Goal: Communication & Community: Answer question/provide support

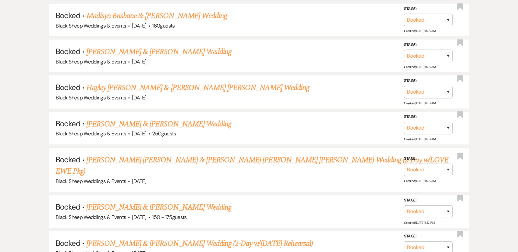
scroll to position [402, 0]
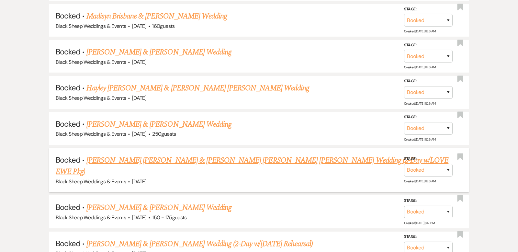
click at [173, 156] on link "[PERSON_NAME] [PERSON_NAME] & [PERSON_NAME] [PERSON_NAME] [PERSON_NAME] Wedding…" at bounding box center [252, 165] width 392 height 23
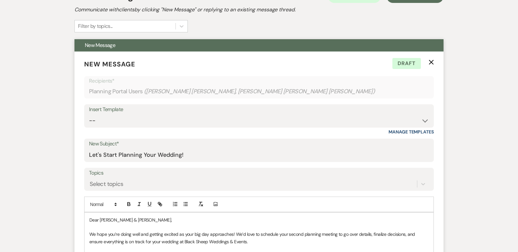
scroll to position [180, 0]
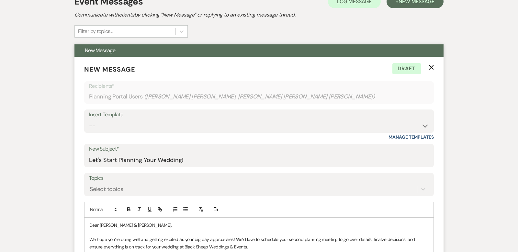
click at [433, 65] on use "button" at bounding box center [431, 67] width 5 height 5
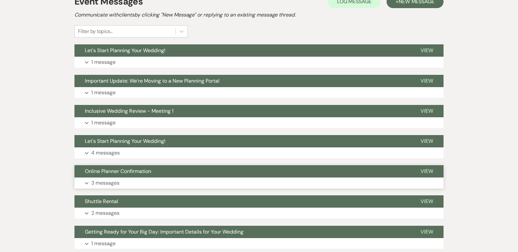
click at [86, 182] on use "button" at bounding box center [87, 183] width 4 height 2
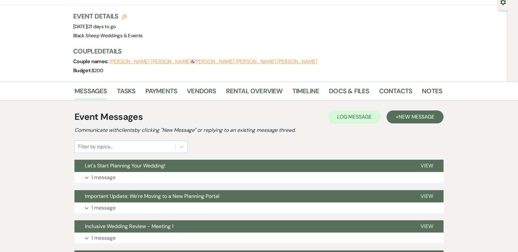
scroll to position [64, 0]
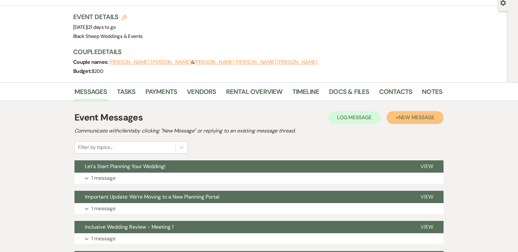
click at [416, 114] on span "New Message" at bounding box center [416, 117] width 36 height 7
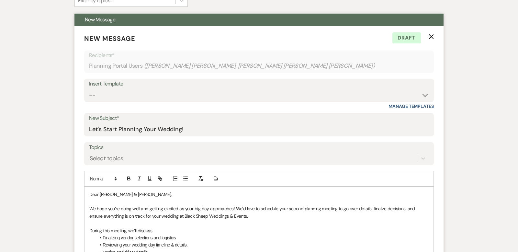
scroll to position [203, 0]
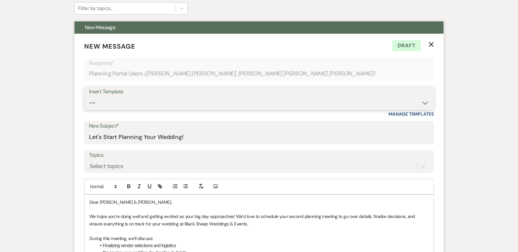
click at [424, 96] on select "-- Weven Planning Portal Introduction (Booked Events) Copy of Contract Attached…" at bounding box center [259, 102] width 340 height 13
click at [432, 42] on use "button" at bounding box center [431, 44] width 5 height 5
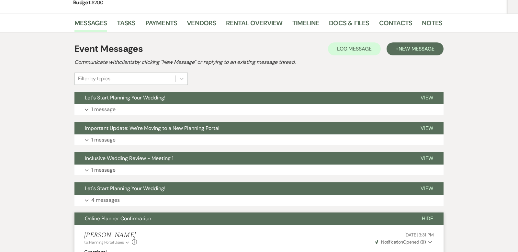
scroll to position [0, 0]
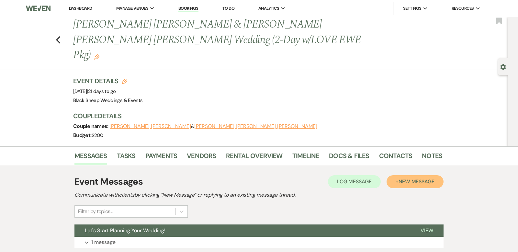
click at [409, 178] on span "New Message" at bounding box center [416, 181] width 36 height 7
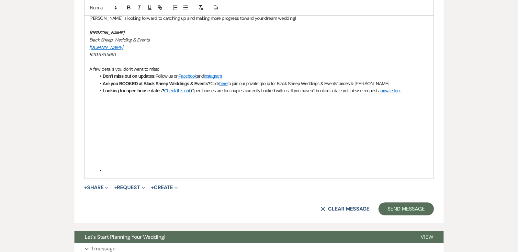
scroll to position [489, 0]
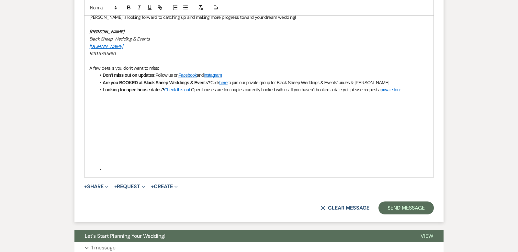
click at [355, 205] on button "X Clear message" at bounding box center [344, 207] width 49 height 5
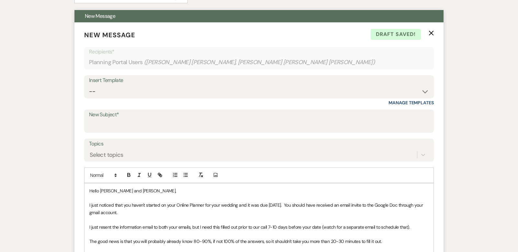
scroll to position [214, 0]
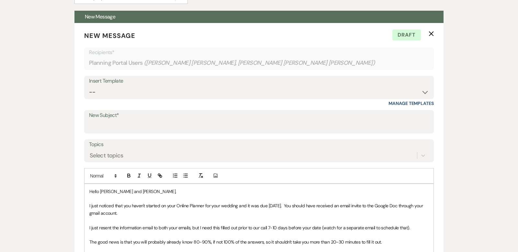
click at [284, 203] on span "I just noticed that you haven't started on your Online Planner for your wedding…" at bounding box center [256, 209] width 334 height 13
click at [277, 203] on span "I just noticed that you haven't started on your Online Planner for your wedding…" at bounding box center [256, 209] width 334 height 13
click at [147, 202] on p "I just noticed that you haven't started on your Online Planner for your wedding…" at bounding box center [258, 209] width 339 height 15
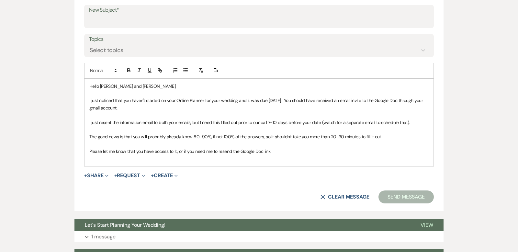
scroll to position [318, 0]
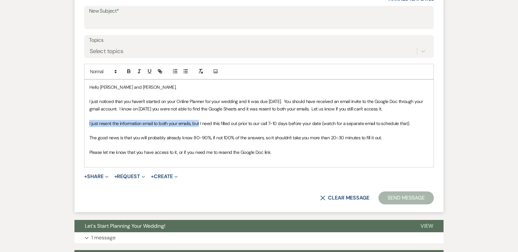
drag, startPoint x: 200, startPoint y: 106, endPoint x: 92, endPoint y: 105, distance: 107.4
click at [92, 120] on span "I just resent the information email to both your emails, but I need this filled…" at bounding box center [249, 123] width 320 height 6
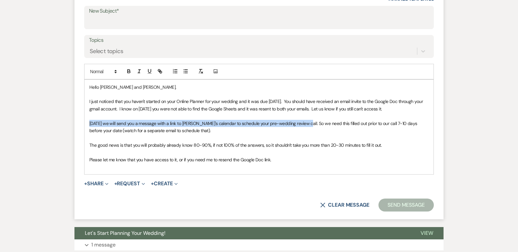
drag, startPoint x: 302, startPoint y: 106, endPoint x: 83, endPoint y: 105, distance: 218.1
click at [83, 105] on form "New Message X Draft Recipients* Planning Portal Users ( [PERSON_NAME] [PERSON_N…" at bounding box center [258, 69] width 369 height 300
copy span "[DATE] we will send you a message with a link to [PERSON_NAME]'s calendar to sc…"
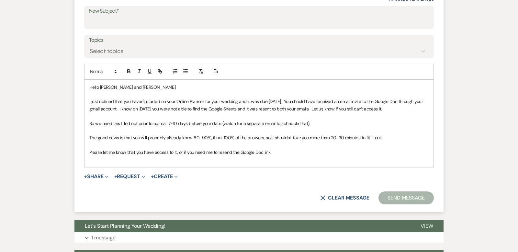
click at [97, 120] on span "So we need this filled out prior to our call 7-10 days before your date (watch …" at bounding box center [199, 123] width 221 height 6
click at [304, 120] on span "We need this filled out prior to our call 7-10 days before your date (watch for…" at bounding box center [197, 123] width 216 height 6
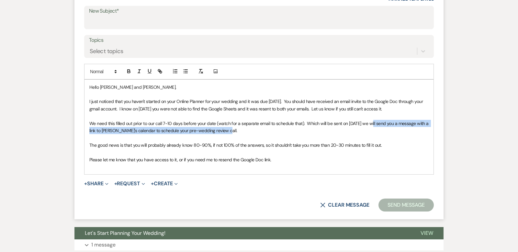
drag, startPoint x: 372, startPoint y: 106, endPoint x: 421, endPoint y: 114, distance: 49.8
click at [421, 120] on p "We need this filled out prior to our call 7-10 days before your date (watch for…" at bounding box center [258, 127] width 339 height 15
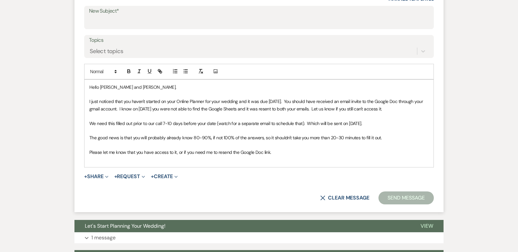
click at [90, 98] on span "I just noticed that you haven't started on your Online Planner for your wedding…" at bounding box center [256, 104] width 334 height 13
click at [265, 98] on span "We just noticed that you haven't started on your Online Planner for your weddin…" at bounding box center [259, 104] width 340 height 13
click at [146, 98] on span "We just noticed that you haven't started on your Online Planner for your weddin…" at bounding box center [256, 104] width 335 height 13
click at [305, 120] on span "We need this filled out prior to our call 7-10 days before your date (watch for…" at bounding box center [225, 123] width 272 height 6
click at [368, 120] on p "We need this filled out prior to our call 7-10 days before your date (watch for…" at bounding box center [258, 123] width 339 height 7
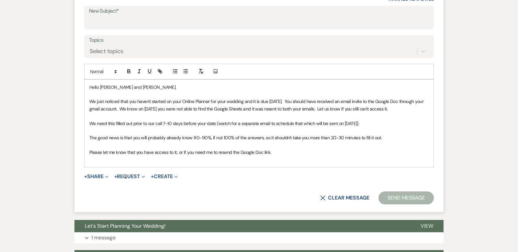
click at [275, 149] on p "Please let me know that you have access to it, or if you need me to resend the …" at bounding box center [258, 152] width 339 height 7
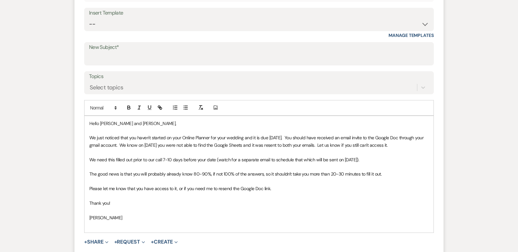
scroll to position [274, 0]
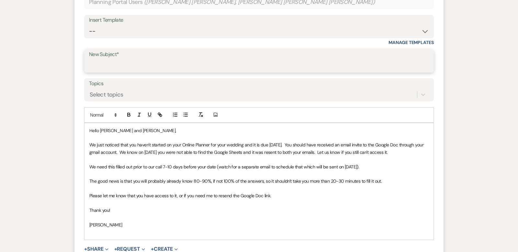
click at [99, 59] on input "New Subject*" at bounding box center [259, 65] width 340 height 13
type input "Online Planner"
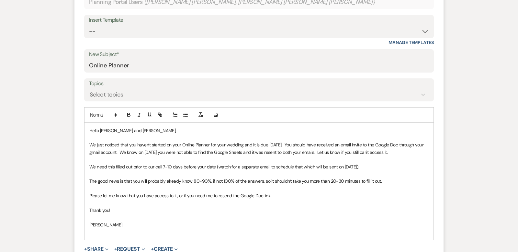
click at [335, 199] on p at bounding box center [258, 202] width 339 height 7
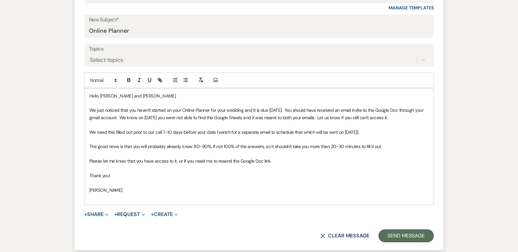
scroll to position [442, 0]
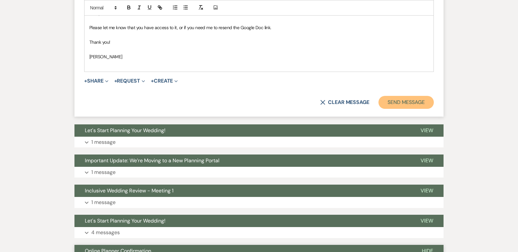
click at [420, 96] on button "Send Message" at bounding box center [405, 102] width 55 height 13
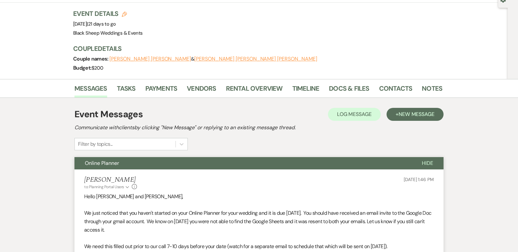
scroll to position [0, 0]
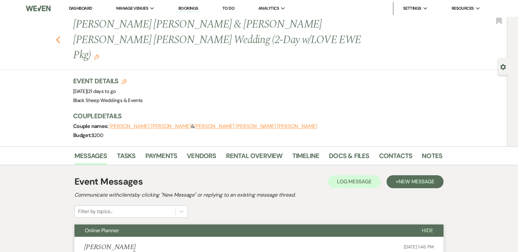
click at [57, 36] on use "button" at bounding box center [58, 39] width 4 height 7
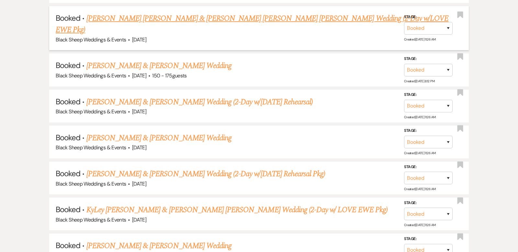
scroll to position [543, 0]
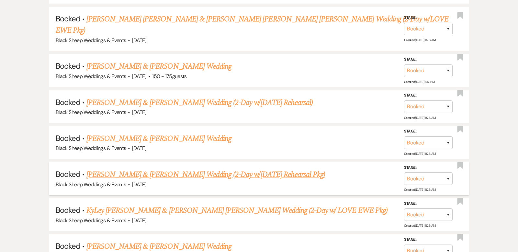
click at [197, 169] on link "[PERSON_NAME] & [PERSON_NAME] Wedding (2-Day w/[DATE] Rehearsal Pkg)" at bounding box center [205, 175] width 239 height 12
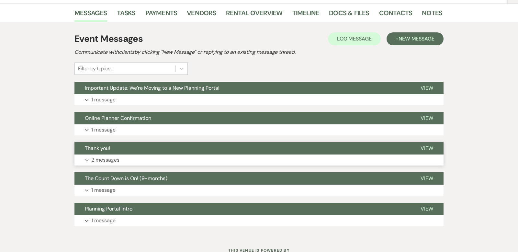
scroll to position [131, 0]
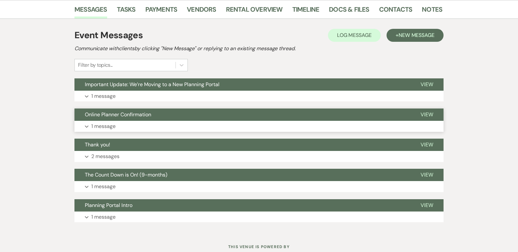
click at [87, 125] on use "button" at bounding box center [87, 126] width 4 height 2
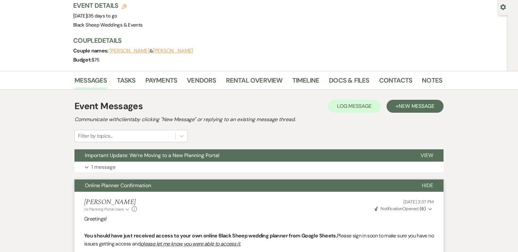
scroll to position [57, 0]
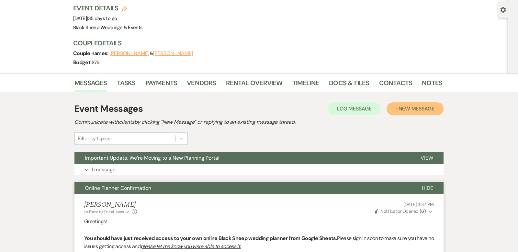
click at [406, 106] on span "New Message" at bounding box center [416, 108] width 36 height 7
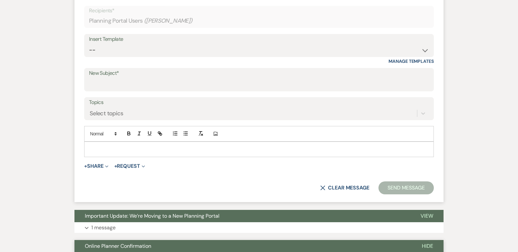
scroll to position [245, 0]
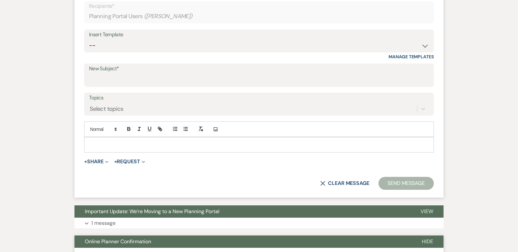
click at [93, 142] on p at bounding box center [258, 144] width 339 height 7
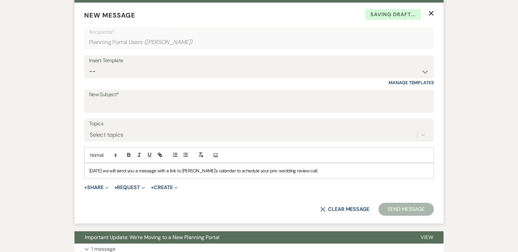
scroll to position [221, 0]
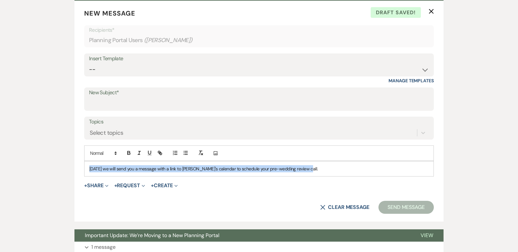
drag, startPoint x: 307, startPoint y: 169, endPoint x: 2, endPoint y: 171, distance: 305.1
drag, startPoint x: 305, startPoint y: 169, endPoint x: 88, endPoint y: 169, distance: 216.5
click at [88, 169] on div "[DATE] we will send you a message with a link to [PERSON_NAME]'s calendar to sc…" at bounding box center [258, 168] width 349 height 15
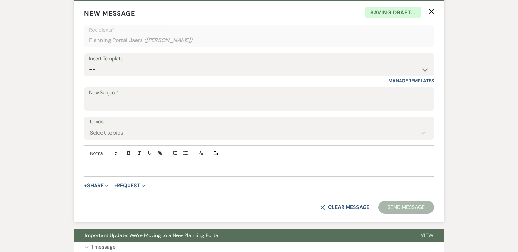
click at [431, 12] on icon "X" at bounding box center [430, 11] width 5 height 5
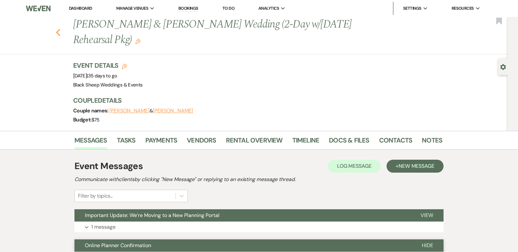
click at [58, 32] on icon "Previous" at bounding box center [58, 32] width 5 height 8
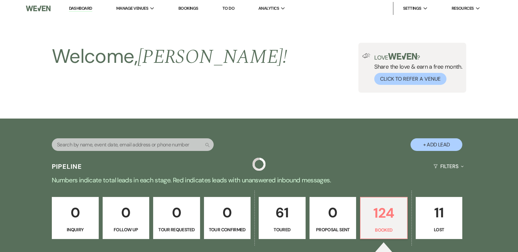
scroll to position [543, 0]
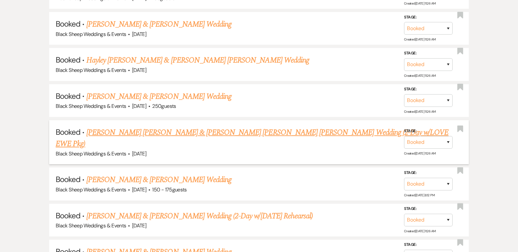
click at [171, 127] on link "[PERSON_NAME] [PERSON_NAME] & [PERSON_NAME] [PERSON_NAME] [PERSON_NAME] Wedding…" at bounding box center [252, 138] width 392 height 23
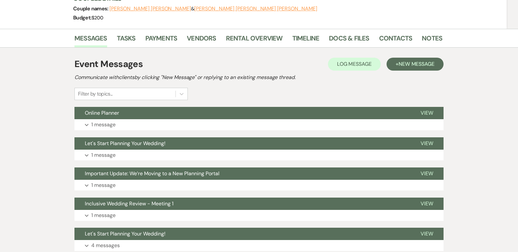
scroll to position [116, 0]
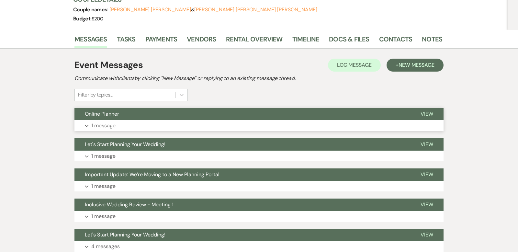
click at [86, 125] on icon "Expand" at bounding box center [87, 126] width 4 height 3
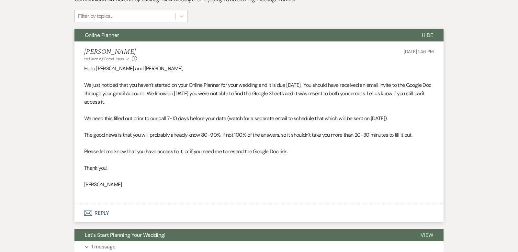
scroll to position [200, 0]
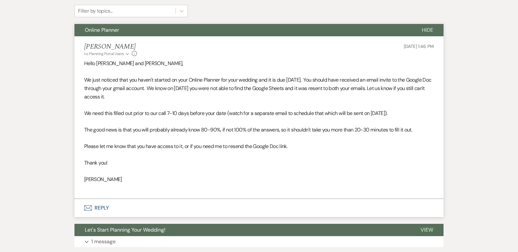
drag, startPoint x: 127, startPoint y: 163, endPoint x: 76, endPoint y: 61, distance: 113.9
click at [76, 61] on li "[PERSON_NAME] to: Planning Portal Users Expand Info [DATE] 1:46 PM Hello [PERSO…" at bounding box center [258, 117] width 369 height 162
copy div "We just noticed that you haven't started on your Online Planner for your weddin…"
click at [480, 55] on div "Messages Tasks Payments Vendors Rental Overview Timeline Docs & Files Contacts …" at bounding box center [259, 207] width 518 height 522
click at [431, 27] on span "Hide" at bounding box center [427, 30] width 11 height 7
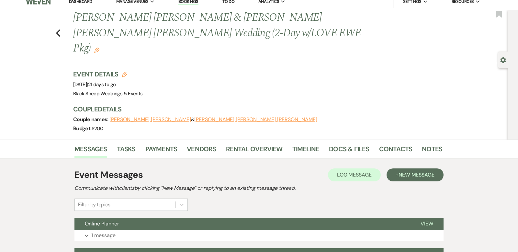
scroll to position [0, 0]
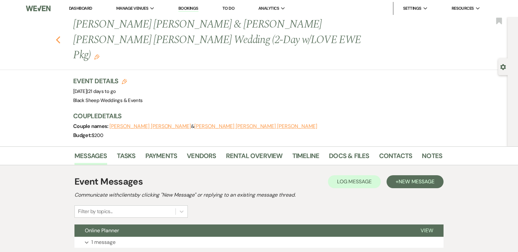
click at [57, 36] on use "button" at bounding box center [58, 39] width 4 height 7
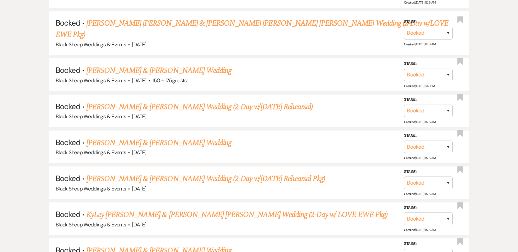
scroll to position [593, 0]
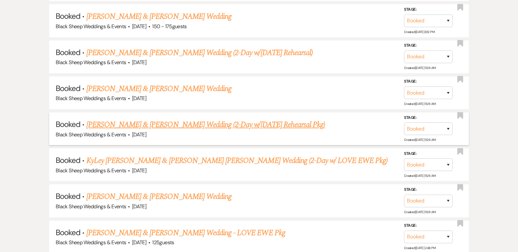
click at [173, 119] on link "[PERSON_NAME] & [PERSON_NAME] Wedding (2-Day w/[DATE] Rehearsal Pkg)" at bounding box center [205, 125] width 239 height 12
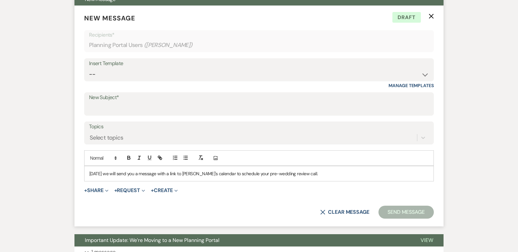
scroll to position [216, 0]
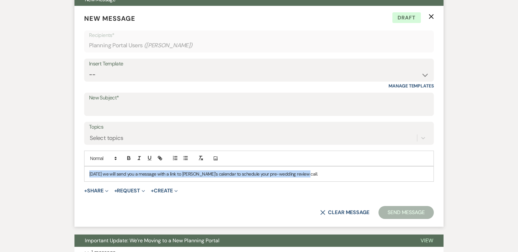
drag, startPoint x: 304, startPoint y: 175, endPoint x: 83, endPoint y: 171, distance: 221.7
click at [82, 171] on form "New Message X Draft Recipients* Planning Portal Users ( [PERSON_NAME] ) Insert …" at bounding box center [258, 116] width 369 height 221
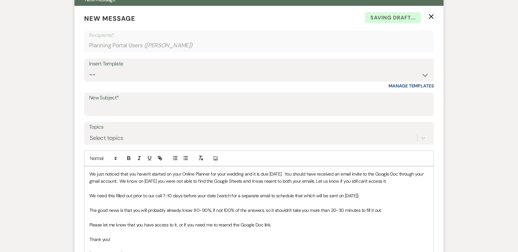
click at [89, 172] on div "We just noticed that you haven't started on your Online Planner for your weddin…" at bounding box center [258, 217] width 349 height 102
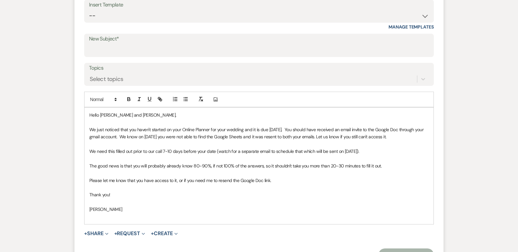
scroll to position [278, 0]
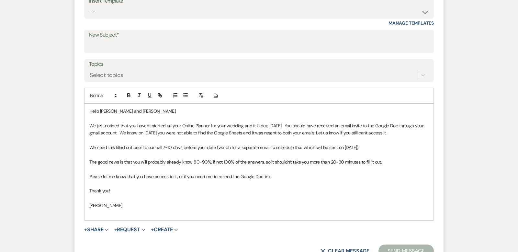
click at [297, 124] on span "We just noticed that you haven't started on your Online Planner for your weddin…" at bounding box center [256, 129] width 335 height 13
click at [290, 125] on span "We just noticed that you haven't started on your Online Planner for your weddin…" at bounding box center [256, 129] width 335 height 13
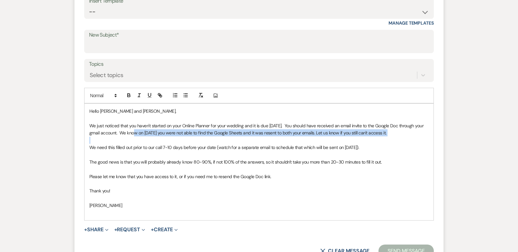
drag, startPoint x: 129, startPoint y: 132, endPoint x: 347, endPoint y: 139, distance: 217.9
click at [347, 139] on div "Hello [PERSON_NAME] and [PERSON_NAME], We just noticed that you haven't started…" at bounding box center [258, 162] width 349 height 116
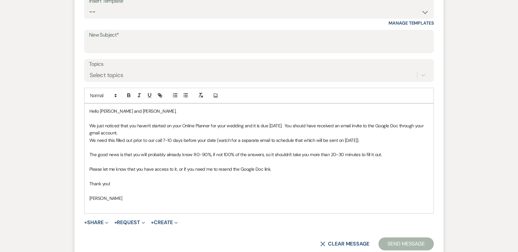
click at [359, 139] on span "We need this filled out prior to our call 7-10 days before your date (watch for…" at bounding box center [224, 140] width 270 height 6
click at [89, 139] on span "We need this filled out prior to our call 7-10 days before your date (watch for…" at bounding box center [224, 140] width 270 height 6
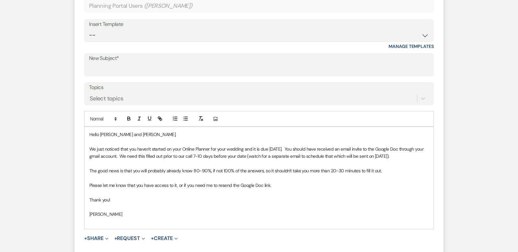
scroll to position [254, 0]
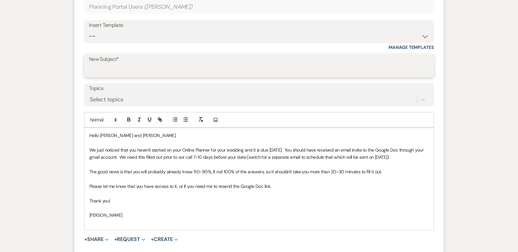
click at [97, 67] on input "New Subject*" at bounding box center [259, 70] width 340 height 13
type input "Online Planner"
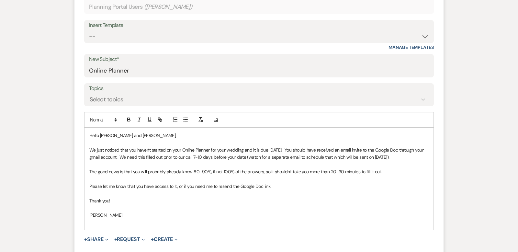
click at [406, 206] on p at bounding box center [258, 207] width 339 height 7
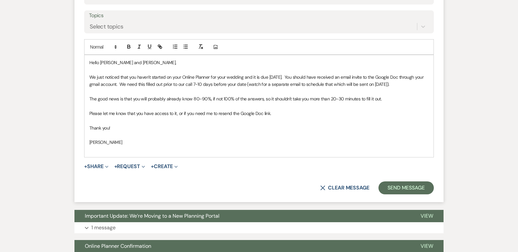
scroll to position [329, 0]
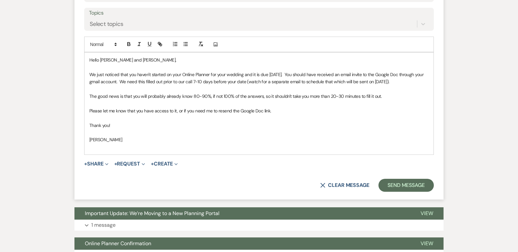
click at [115, 110] on span "Please let me know that you have access to it, or if you need me to resend the …" at bounding box center [180, 111] width 182 height 6
click at [211, 110] on span "Please let us know that you have access to it, or if you need me to resend the …" at bounding box center [179, 111] width 180 height 6
click at [404, 186] on button "Send Message" at bounding box center [405, 185] width 55 height 13
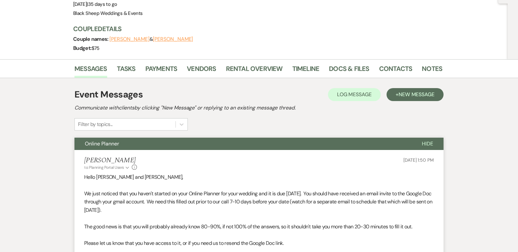
scroll to position [0, 0]
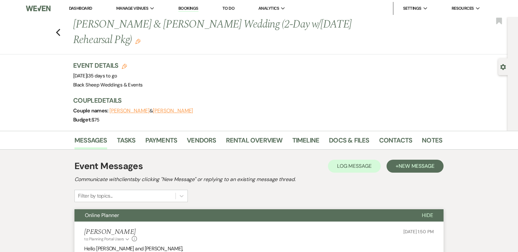
click at [86, 6] on link "Dashboard" at bounding box center [80, 9] width 23 height 6
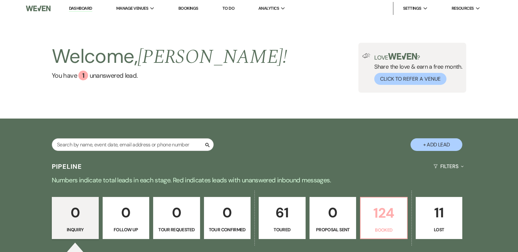
click at [385, 209] on p "124" at bounding box center [383, 213] width 39 height 22
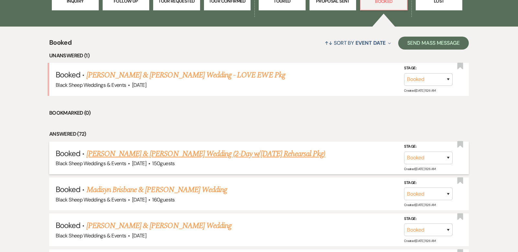
scroll to position [237, 0]
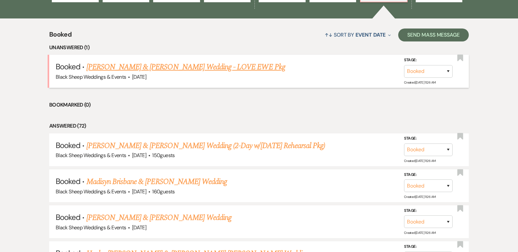
click at [178, 68] on link "[PERSON_NAME] & [PERSON_NAME] Wedding - LOVE EWE Pkg" at bounding box center [185, 67] width 199 height 12
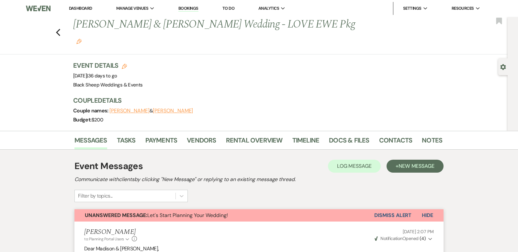
click at [80, 8] on link "Dashboard" at bounding box center [80, 9] width 23 height 6
